Goal: Information Seeking & Learning: Find specific fact

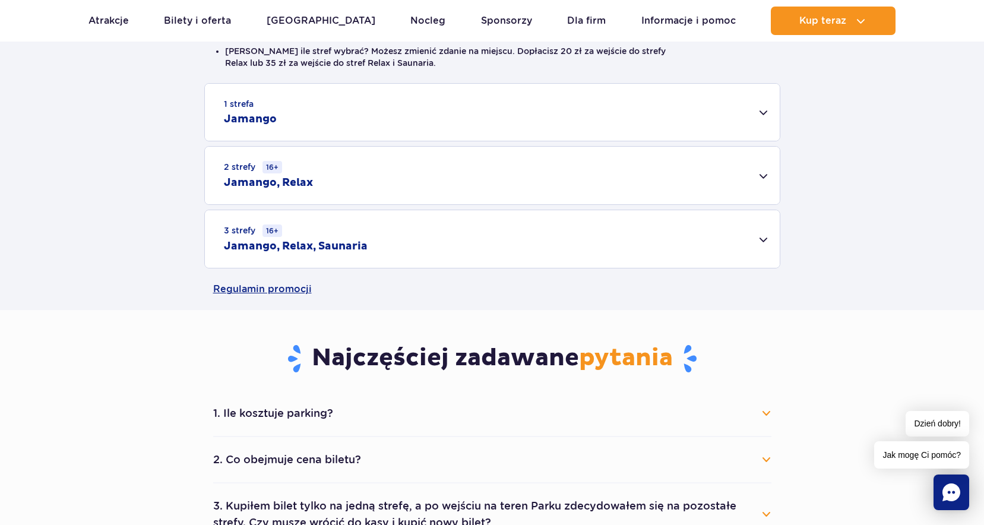
click at [465, 236] on div "3 strefy 16+ Jamango, Relax, Saunaria" at bounding box center [492, 239] width 575 height 58
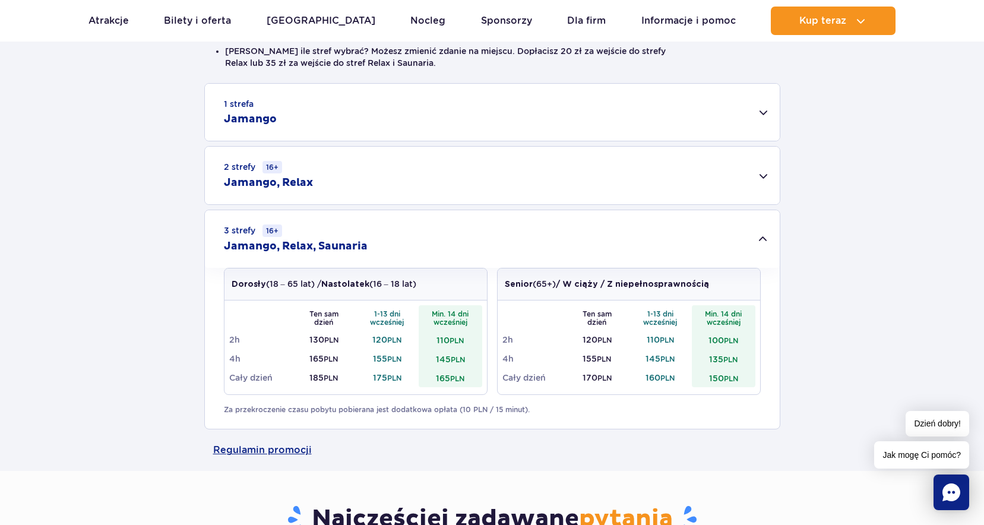
scroll to position [416, 0]
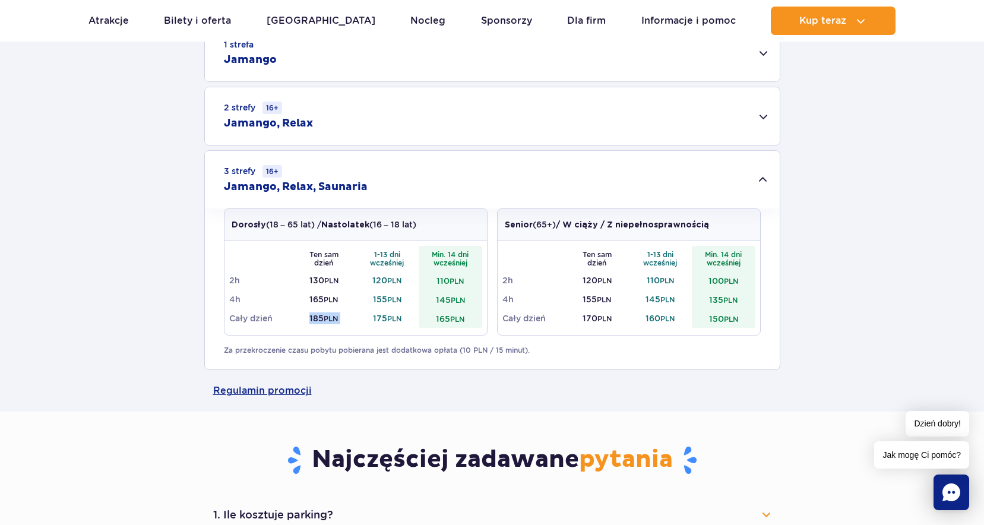
drag, startPoint x: 303, startPoint y: 317, endPoint x: 380, endPoint y: 320, distance: 76.7
click at [380, 320] on tr "Cały dzień 185 PLN 175 PLN 165 PLN" at bounding box center [355, 318] width 253 height 19
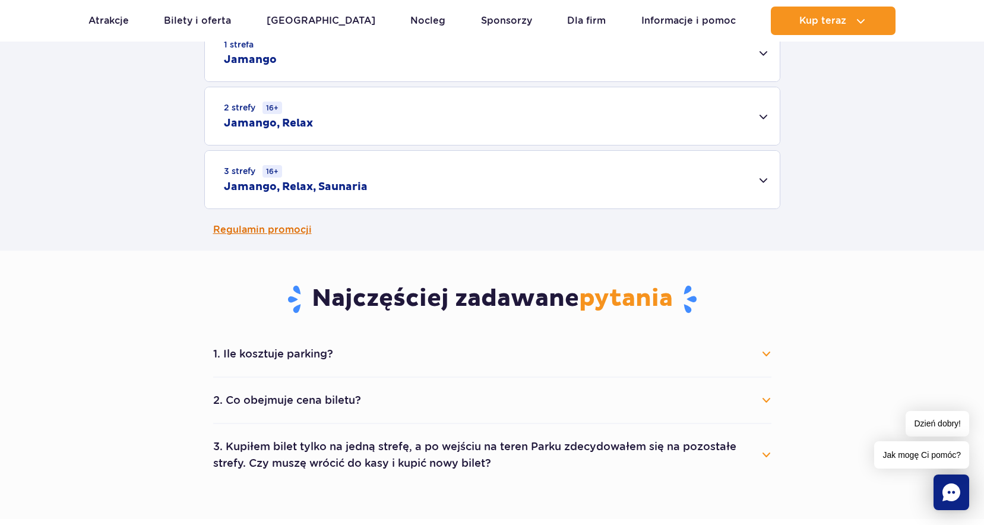
click at [380, 251] on div "Cennik Zaplanuj wizytę z wyprzedzeniem i oszczędź do 20 zł na każdym bilecie! D…" at bounding box center [492, 14] width 1002 height 474
click at [458, 179] on div "3 strefy 16+ Jamango, Relax, Saunaria" at bounding box center [492, 180] width 575 height 58
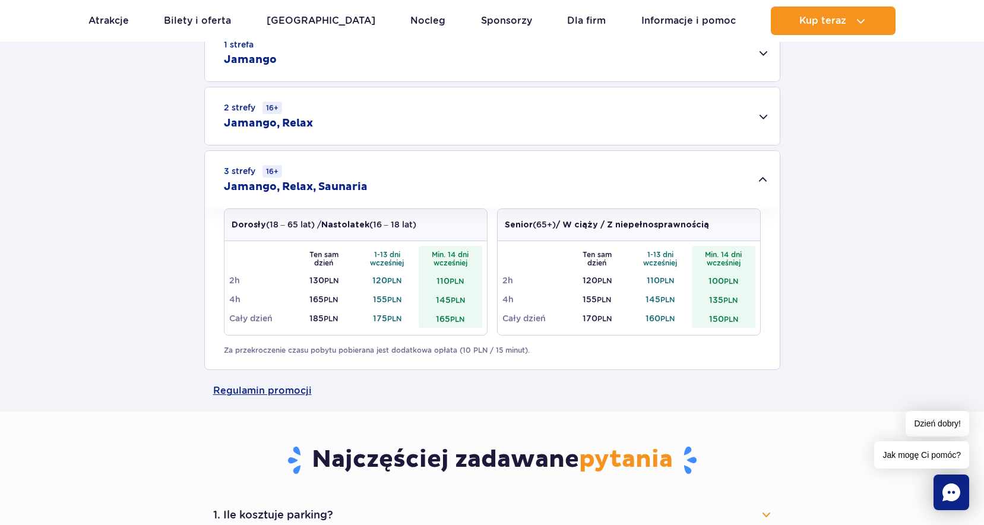
click at [316, 315] on td "185 PLN" at bounding box center [324, 318] width 64 height 19
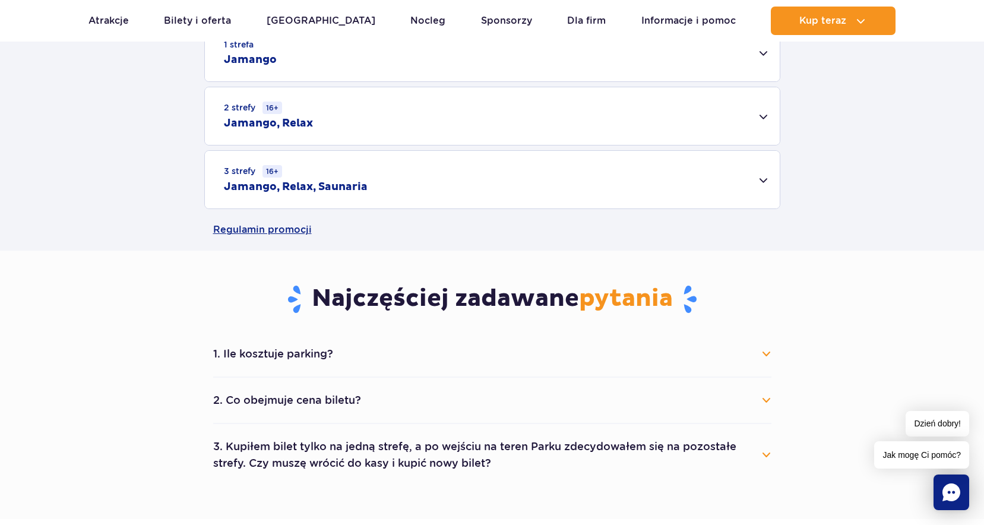
click at [316, 315] on td "185 PLN" at bounding box center [324, 318] width 64 height 19
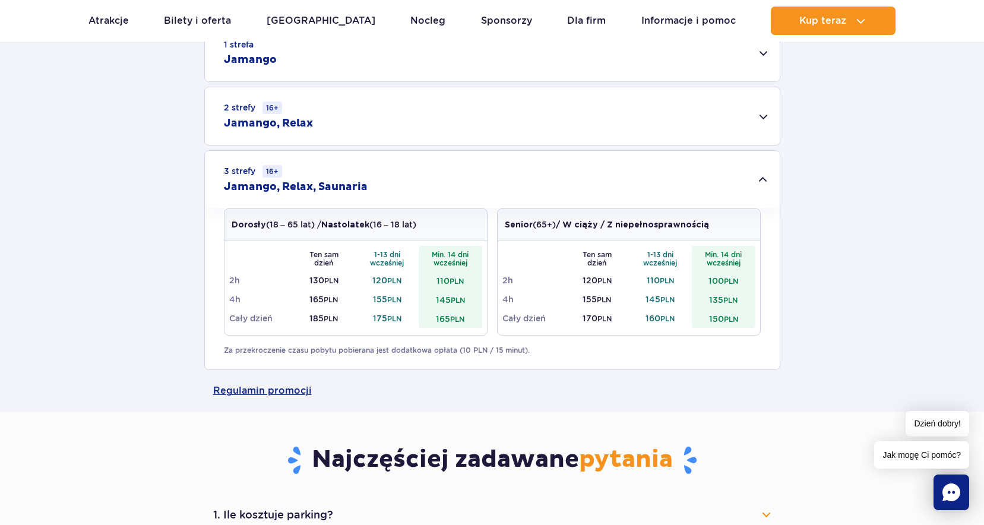
click at [352, 311] on td "185 PLN" at bounding box center [324, 318] width 64 height 19
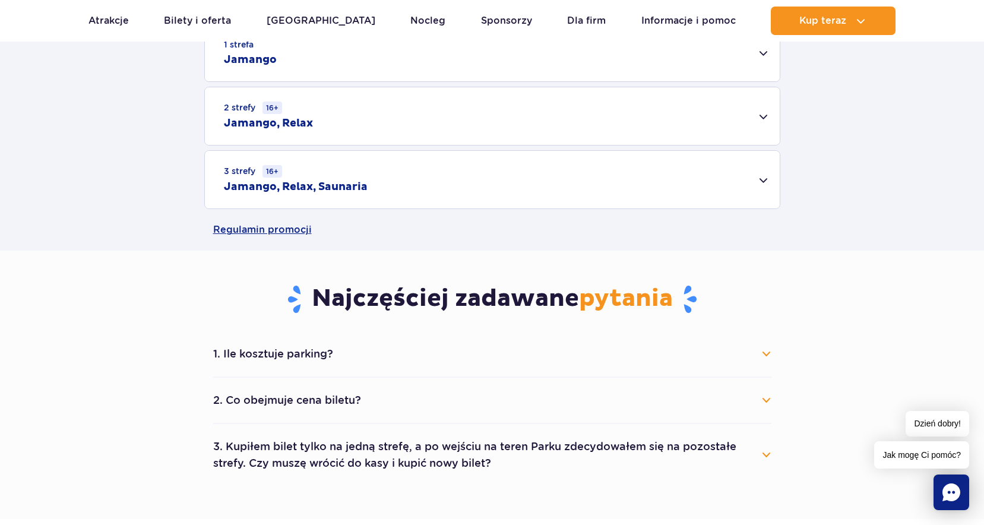
click at [388, 184] on div "3 strefy 16+ Jamango, Relax, Saunaria" at bounding box center [492, 180] width 575 height 58
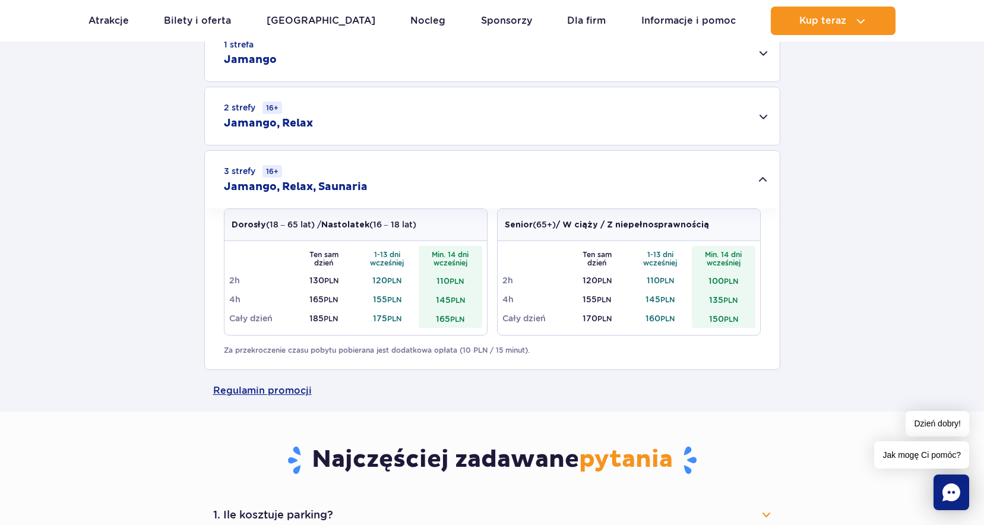
click at [384, 99] on div "2 strefy 16+ Jamango, Relax" at bounding box center [492, 116] width 575 height 58
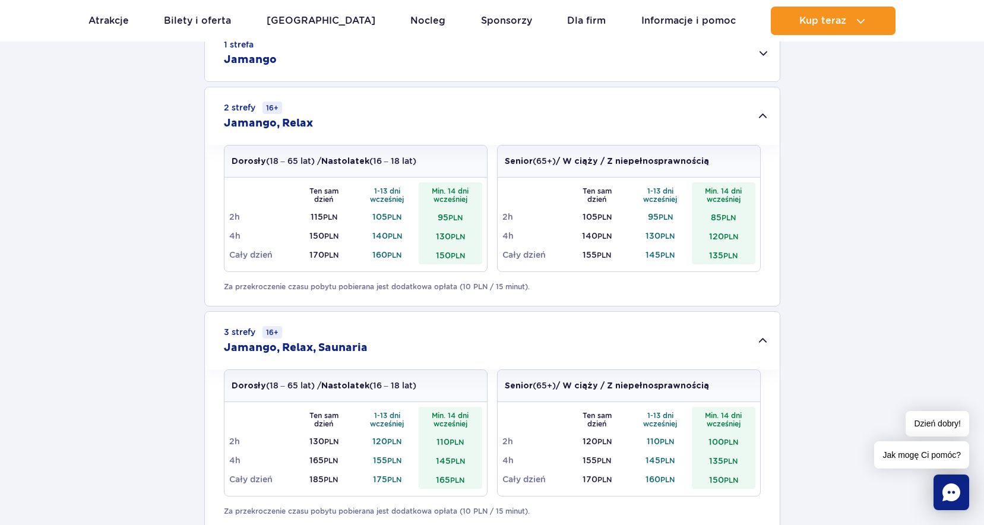
click at [375, 116] on div "2 strefy 16+ Jamango, Relax" at bounding box center [492, 116] width 575 height 58
